Goal: Task Accomplishment & Management: Use online tool/utility

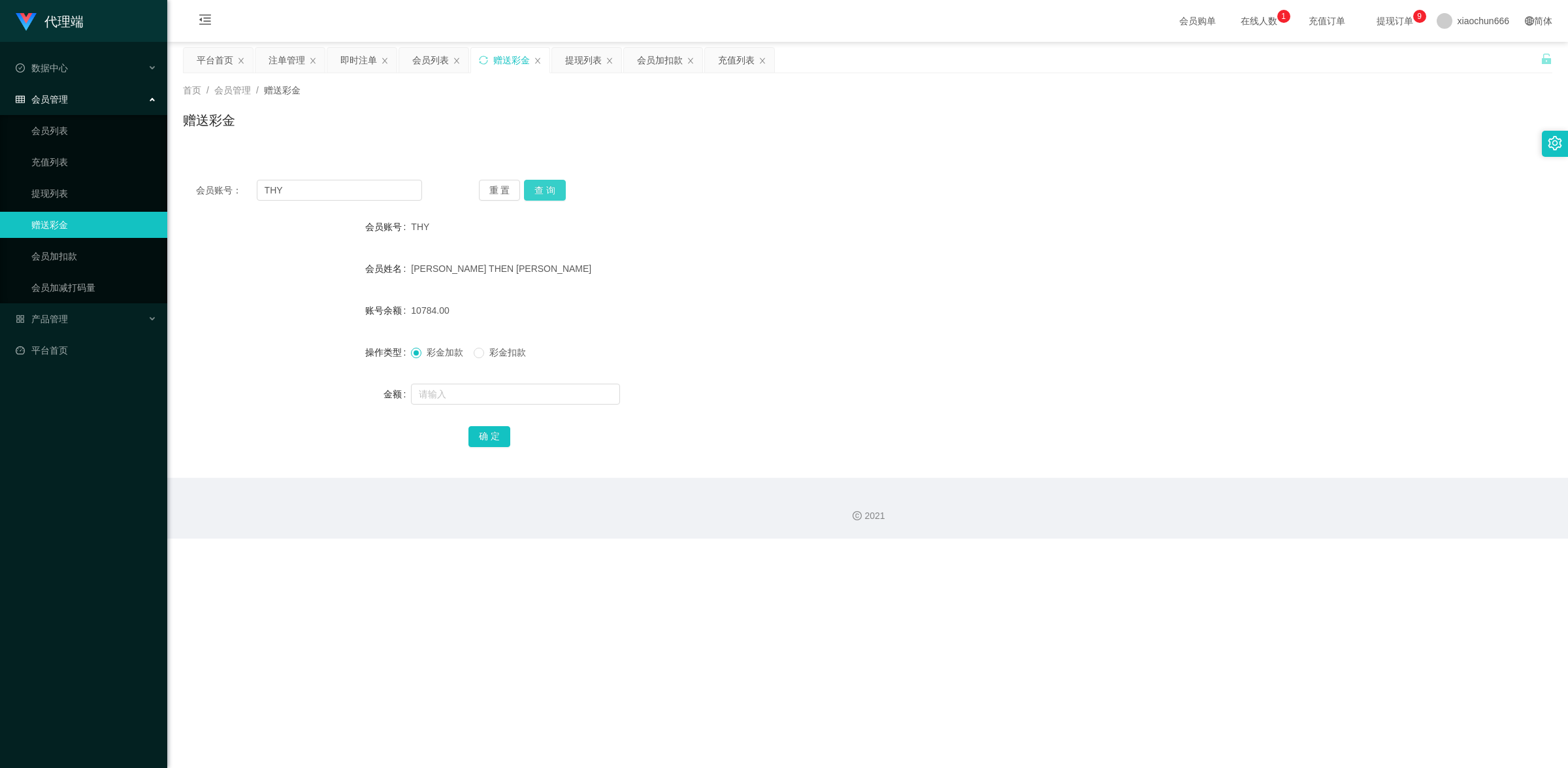
drag, startPoint x: 539, startPoint y: 187, endPoint x: 617, endPoint y: 173, distance: 79.2
click at [539, 187] on button "查 询" at bounding box center [545, 190] width 42 height 21
click at [469, 393] on input "text" at bounding box center [516, 394] width 209 height 21
type input "8"
click at [495, 435] on button "确 定" at bounding box center [489, 437] width 42 height 21
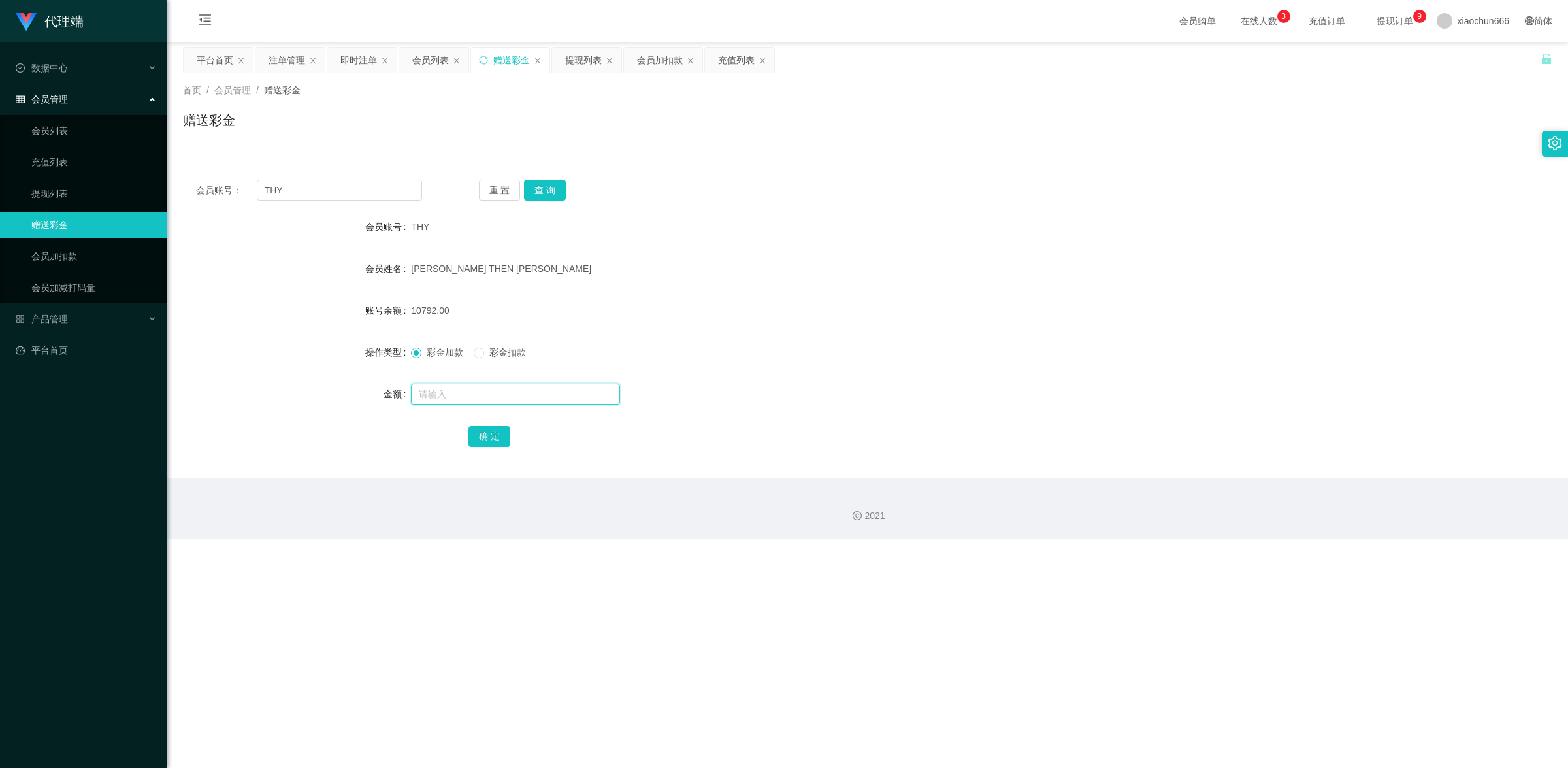
click at [473, 389] on input "text" at bounding box center [516, 394] width 209 height 21
type input "8"
drag, startPoint x: 488, startPoint y: 449, endPoint x: 510, endPoint y: 439, distance: 24.2
click at [488, 449] on div "会员账号： THY 重 置 查 询 会员账号 THY 会员姓名 [PERSON_NAME] THEN [PERSON_NAME] 账号余额 10792.00 …" at bounding box center [867, 322] width 1370 height 311
click at [553, 187] on button "查 询" at bounding box center [545, 190] width 42 height 21
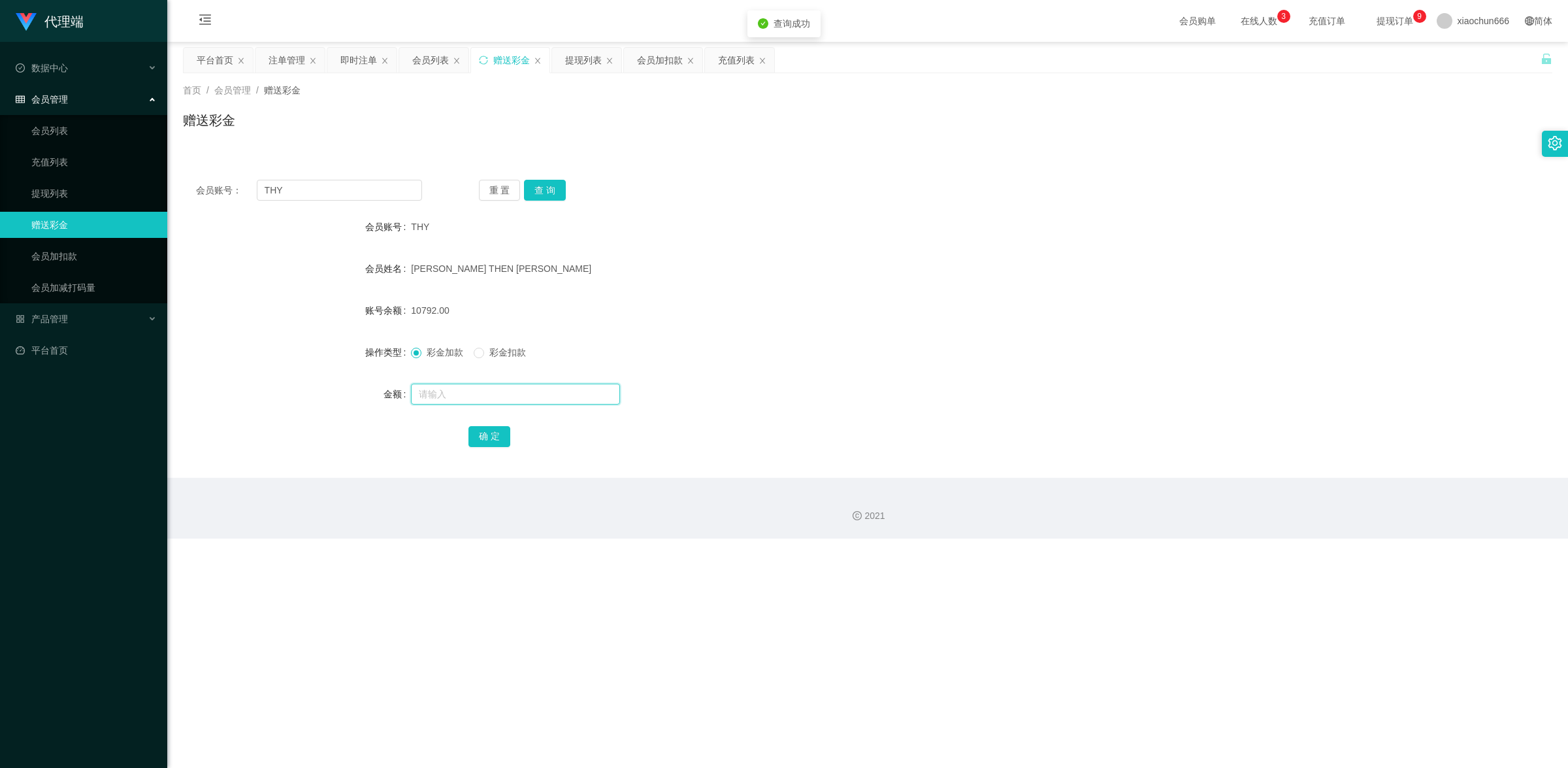
click at [505, 392] on input "text" at bounding box center [516, 394] width 209 height 21
type input "8"
click at [501, 433] on button "确 定" at bounding box center [489, 437] width 42 height 21
click at [471, 399] on input "text" at bounding box center [516, 394] width 209 height 21
type input "8"
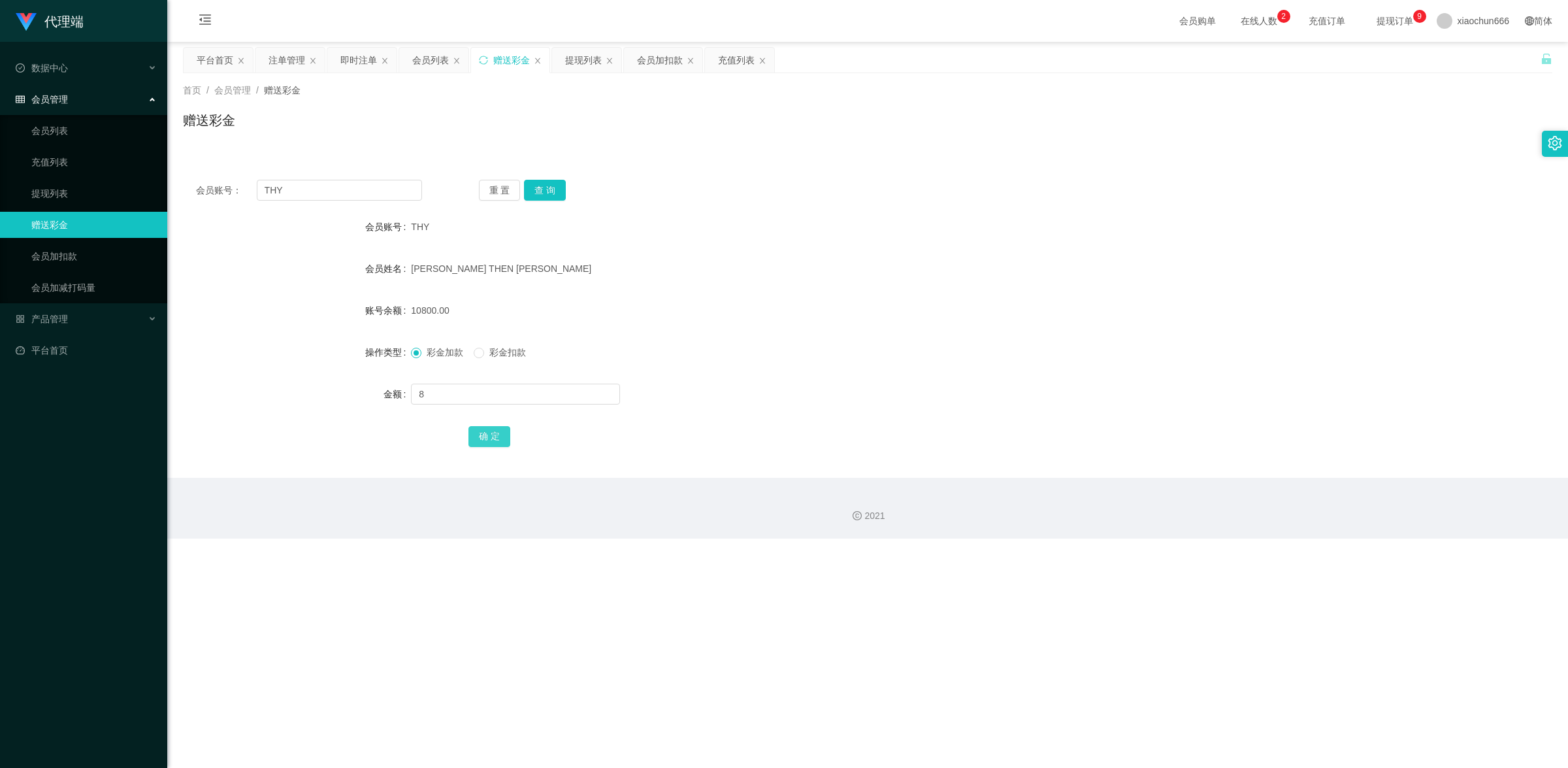
click at [482, 439] on button "确 定" at bounding box center [489, 437] width 42 height 21
click at [488, 387] on input "text" at bounding box center [516, 394] width 209 height 21
type input "8"
drag, startPoint x: 495, startPoint y: 436, endPoint x: 664, endPoint y: 385, distance: 176.5
click at [495, 436] on button "确 定" at bounding box center [489, 437] width 42 height 21
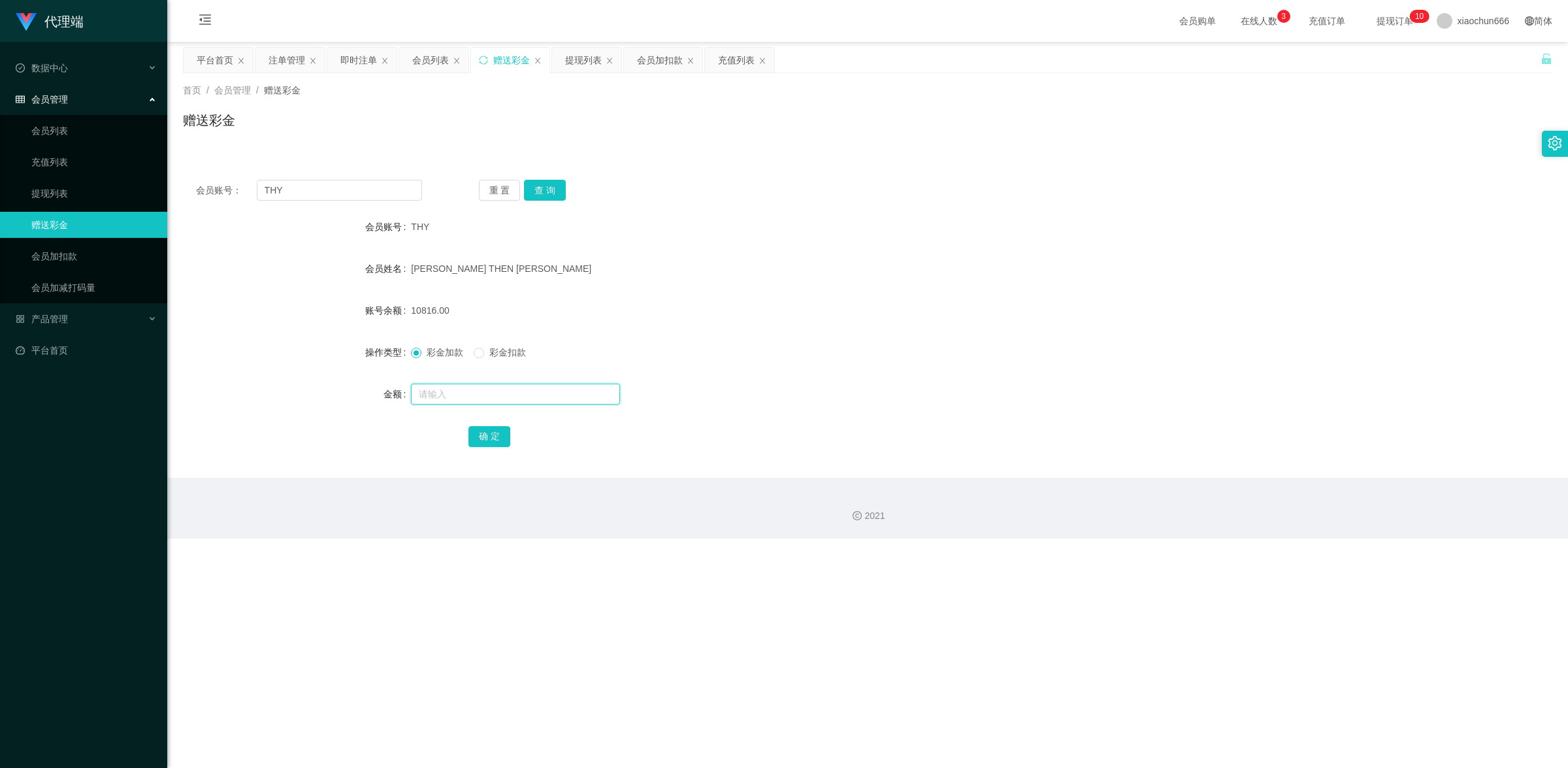
click at [472, 399] on input "text" at bounding box center [516, 394] width 209 height 21
type input "8"
click at [482, 433] on button "确 定" at bounding box center [489, 437] width 42 height 21
click at [460, 387] on input "text" at bounding box center [516, 394] width 209 height 21
type input "8"
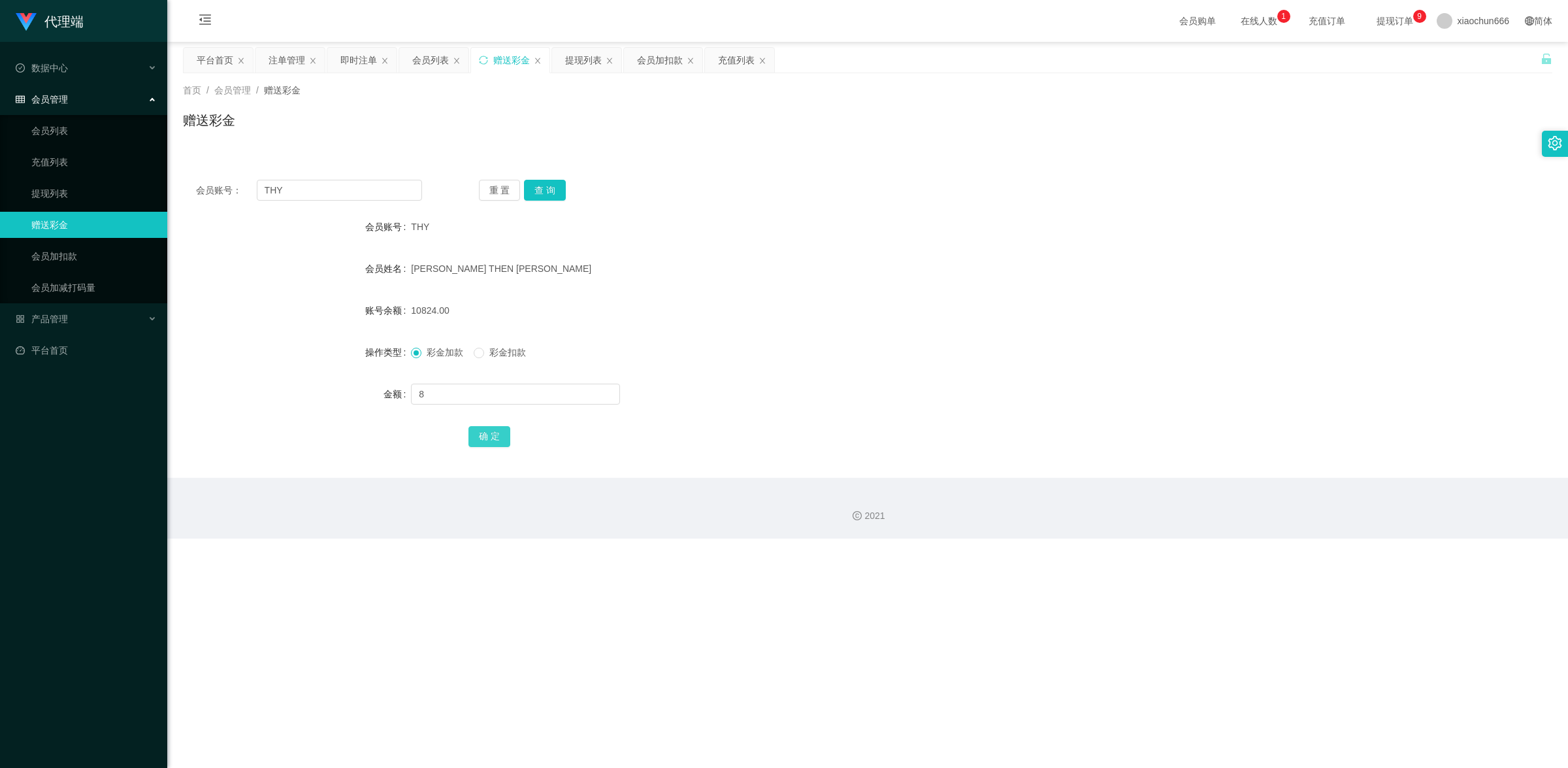
click at [495, 435] on button "确 定" at bounding box center [489, 437] width 42 height 21
click at [465, 389] on input "text" at bounding box center [516, 394] width 209 height 21
type input "8"
click at [487, 426] on button "确 定" at bounding box center [489, 437] width 42 height 21
click at [500, 404] on div at bounding box center [811, 394] width 799 height 26
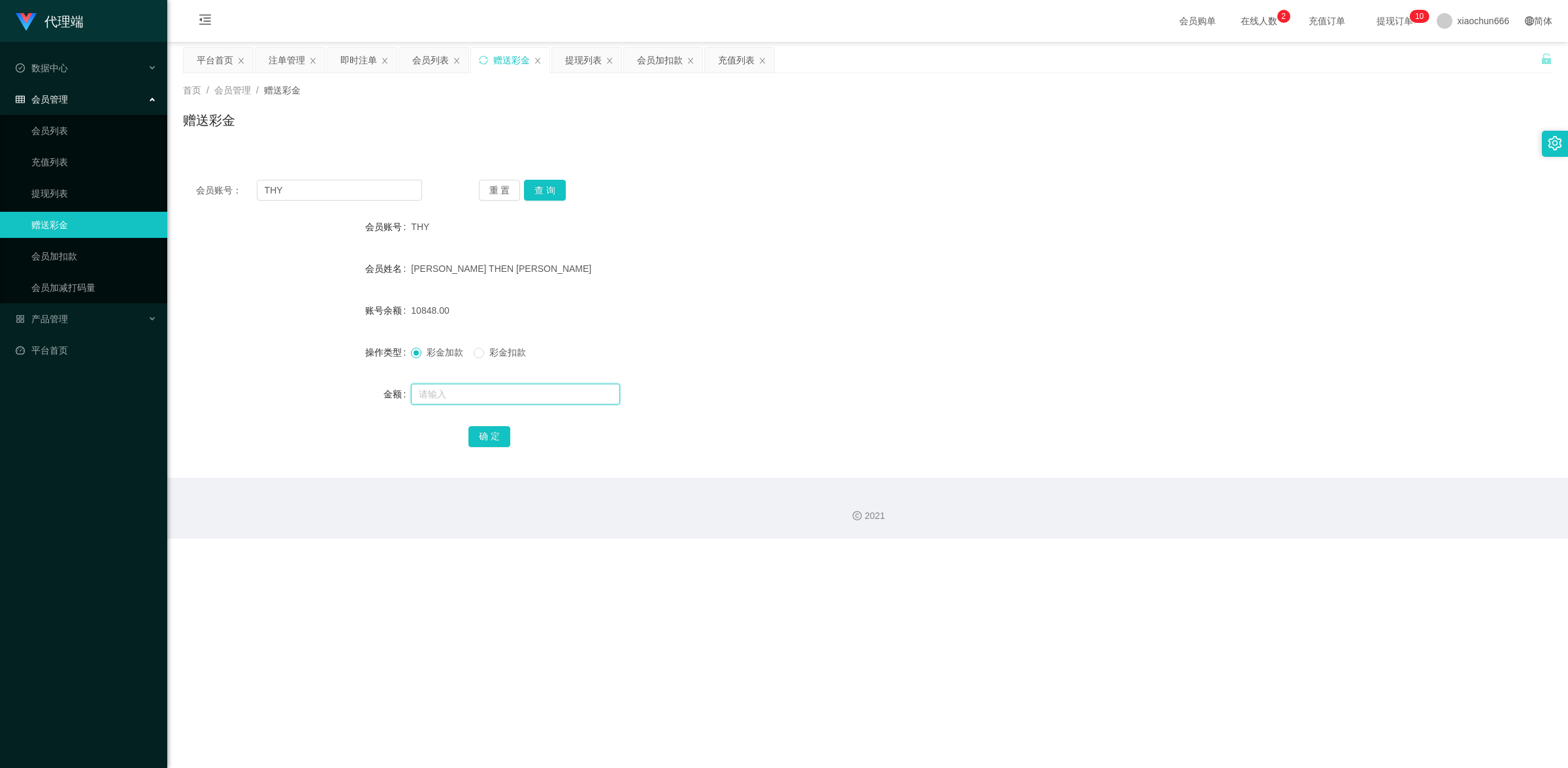
click at [500, 399] on input "text" at bounding box center [516, 394] width 209 height 21
type input "8"
click at [492, 436] on button "确 定" at bounding box center [489, 437] width 42 height 21
click at [488, 385] on input "text" at bounding box center [516, 394] width 209 height 21
type input "8"
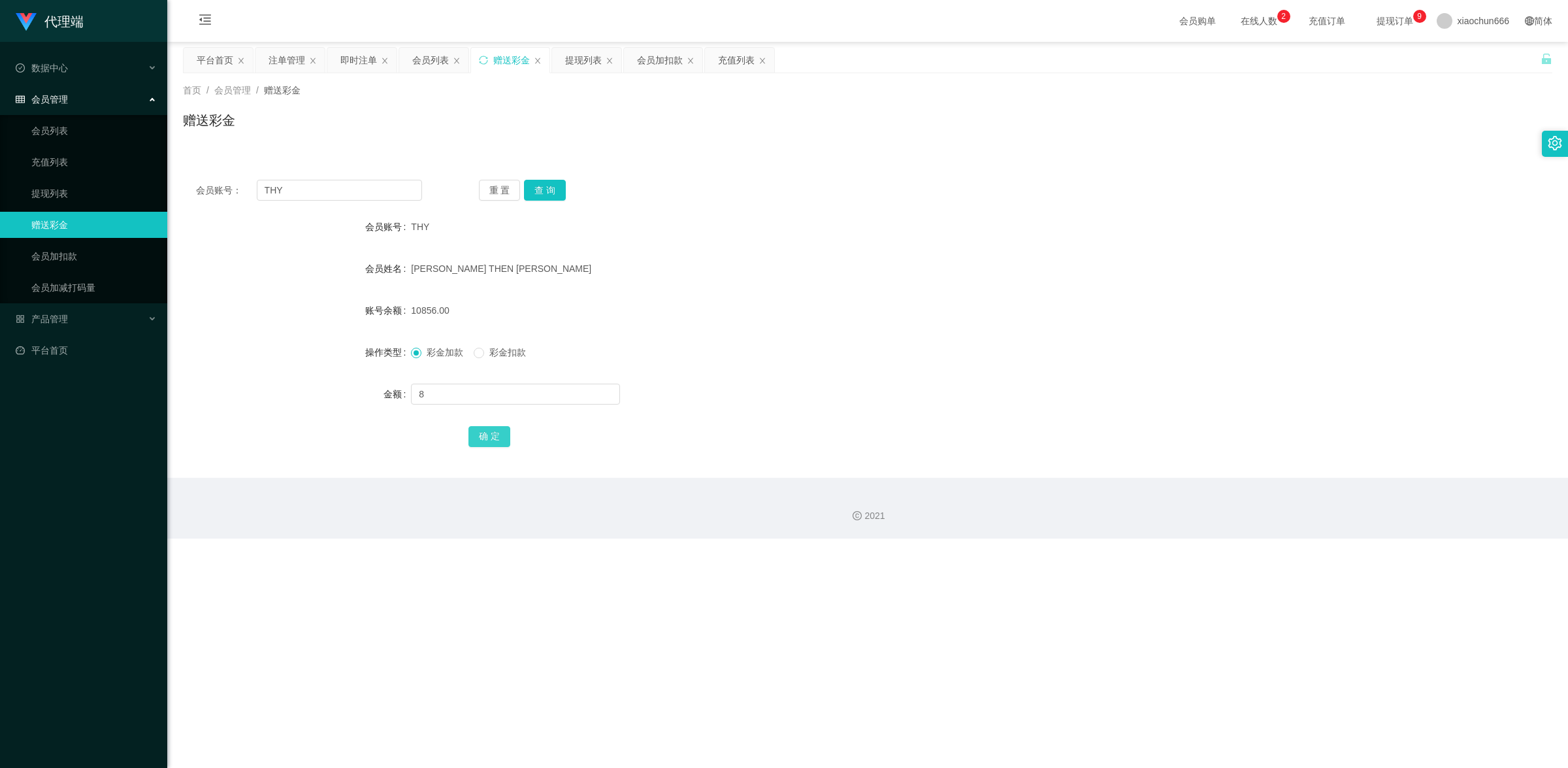
drag, startPoint x: 485, startPoint y: 433, endPoint x: 733, endPoint y: 347, distance: 262.5
click at [485, 433] on button "确 定" at bounding box center [489, 437] width 42 height 21
